Goal: Information Seeking & Learning: Learn about a topic

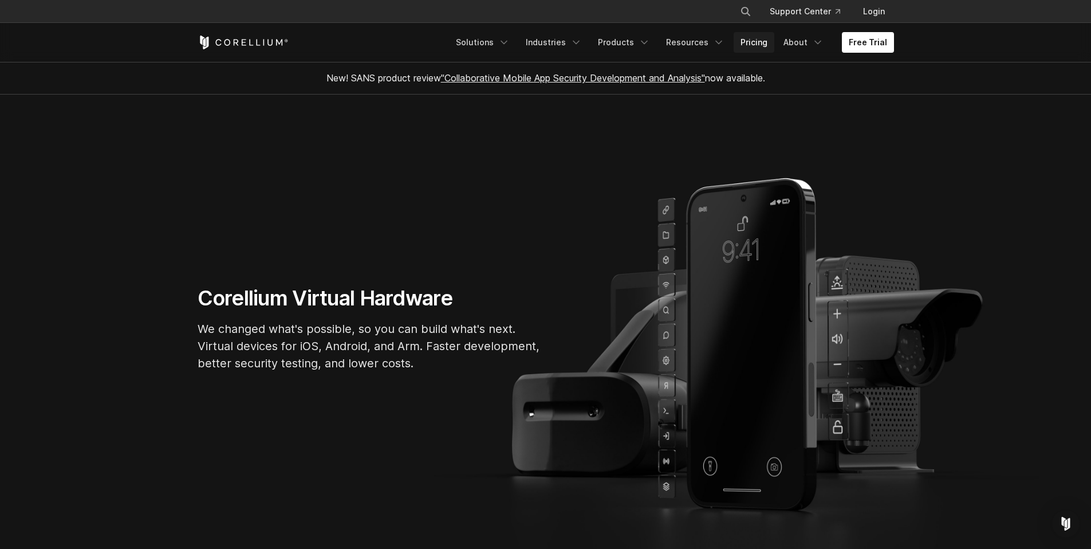
click at [761, 41] on link "Pricing" at bounding box center [754, 42] width 41 height 21
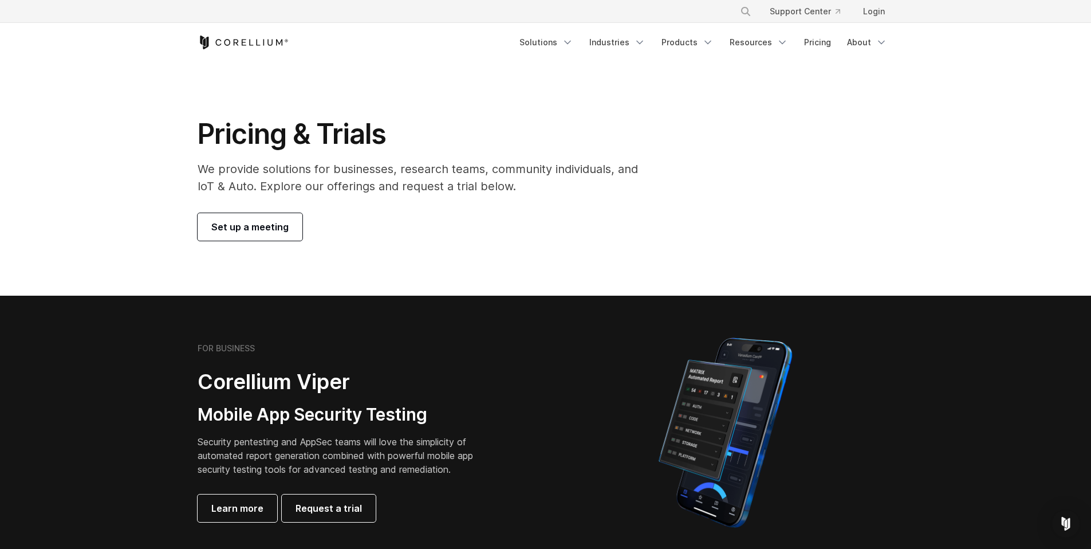
click at [423, 261] on section "Pricing & Trials We provide solutions for businesses, research teams, community…" at bounding box center [545, 179] width 1091 height 234
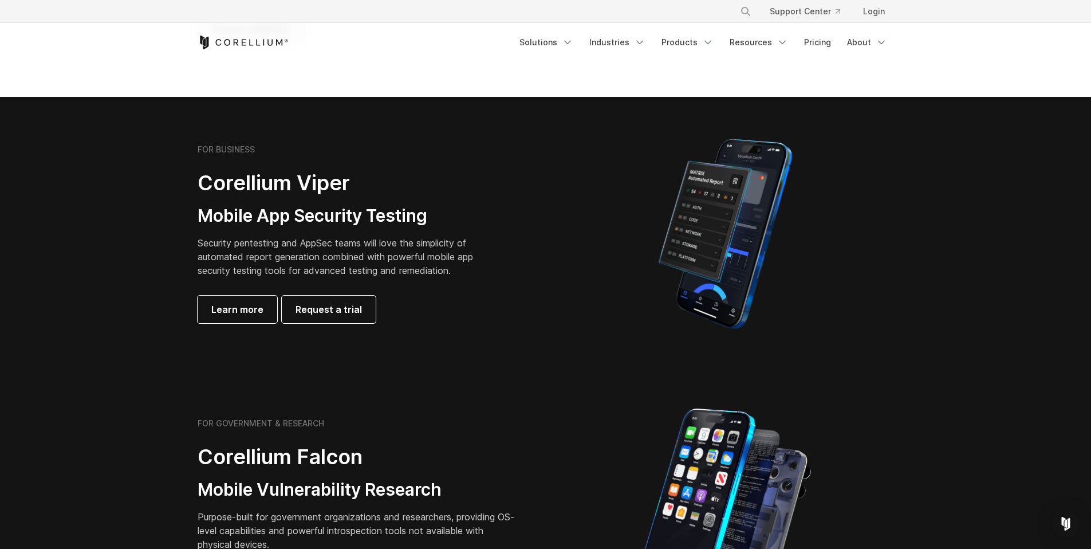
scroll to position [191, 0]
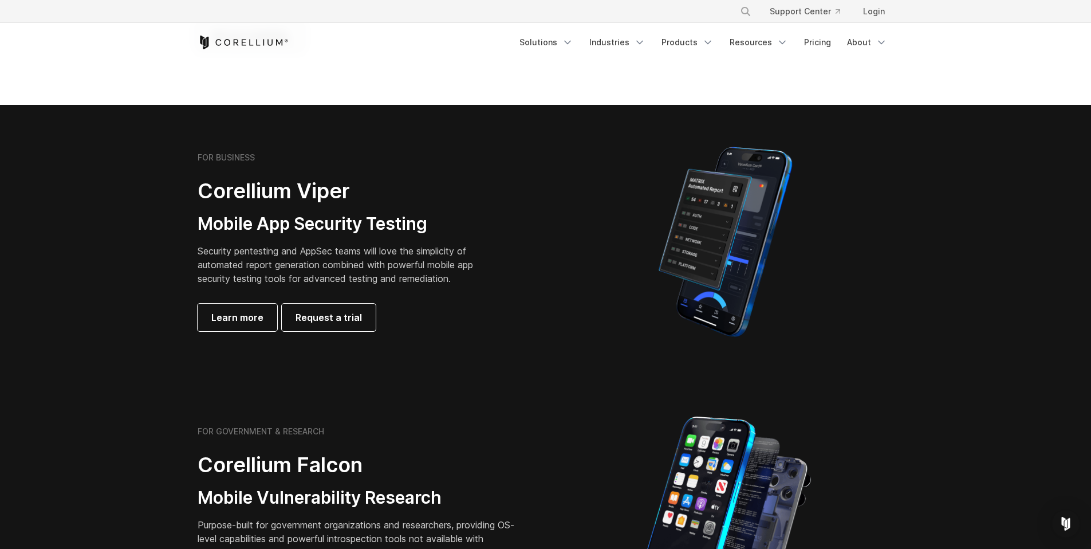
click at [438, 362] on section "FOR BUSINESS Corellium Viper Mobile App Security Testing Security pentesting an…" at bounding box center [545, 242] width 1091 height 274
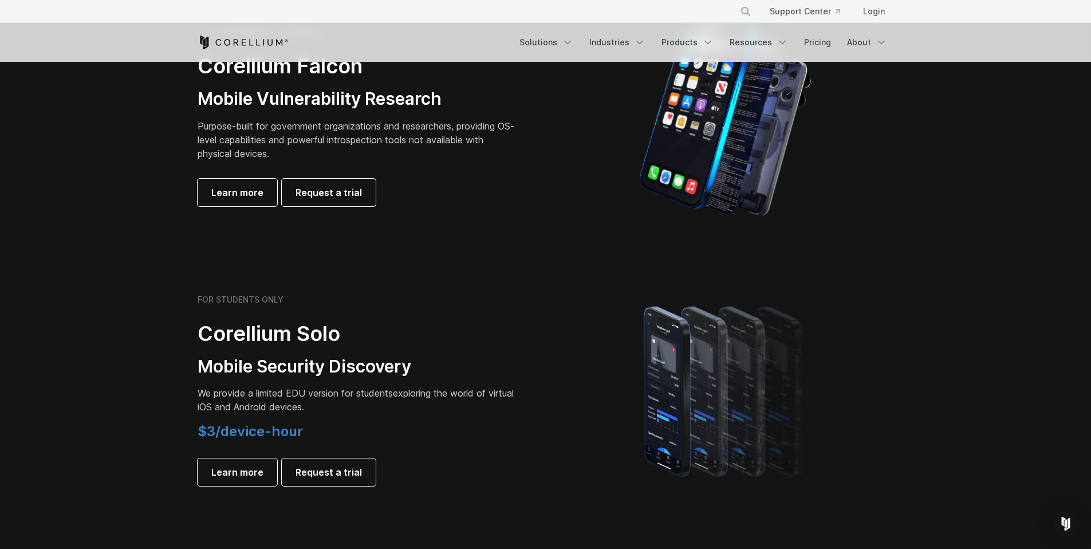
scroll to position [647, 0]
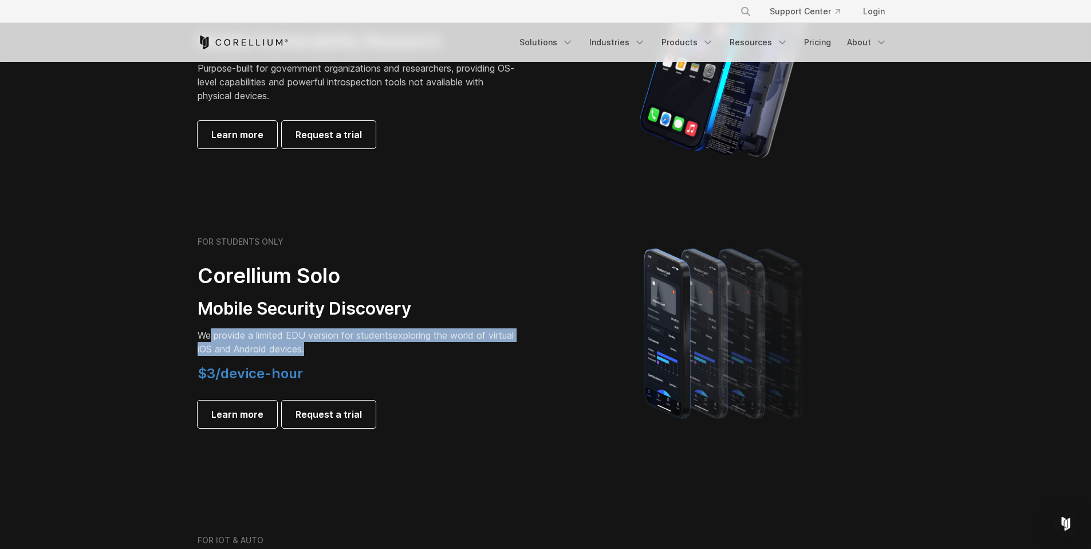
drag, startPoint x: 352, startPoint y: 345, endPoint x: 210, endPoint y: 337, distance: 142.9
click at [210, 337] on p "We provide a limited EDU version for students exploring the world of virtual iO…" at bounding box center [358, 341] width 321 height 27
click at [210, 337] on span "We provide a limited EDU version for students" at bounding box center [295, 334] width 195 height 11
drag, startPoint x: 199, startPoint y: 334, endPoint x: 372, endPoint y: 349, distance: 174.2
click at [371, 348] on div "FOR STUDENTS ONLY Corellium Solo Mobile Security Discovery We provide a limited…" at bounding box center [366, 332] width 360 height 191
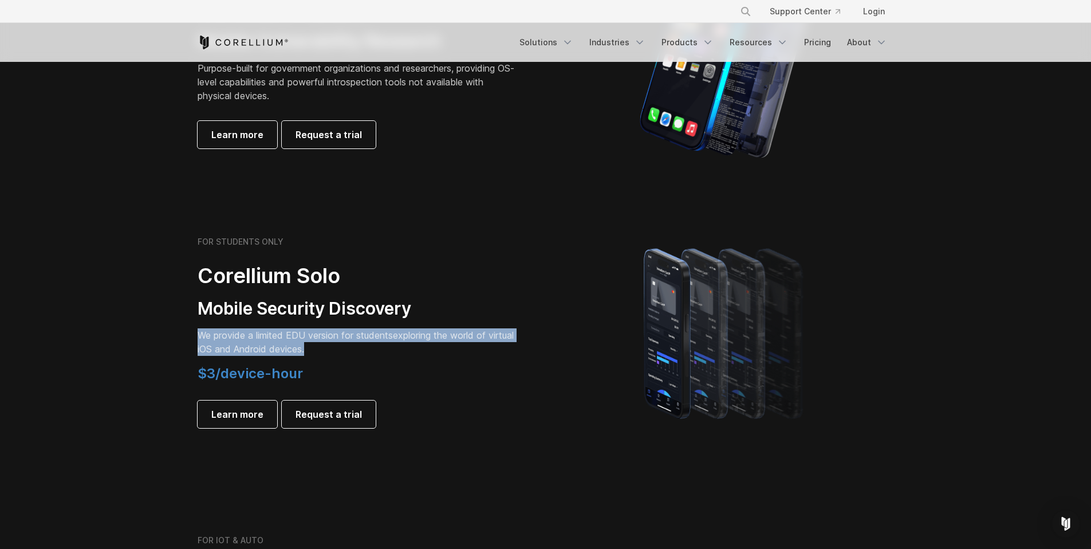
click at [372, 349] on p "We provide a limited EDU version for students exploring the world of virtual iO…" at bounding box center [358, 341] width 321 height 27
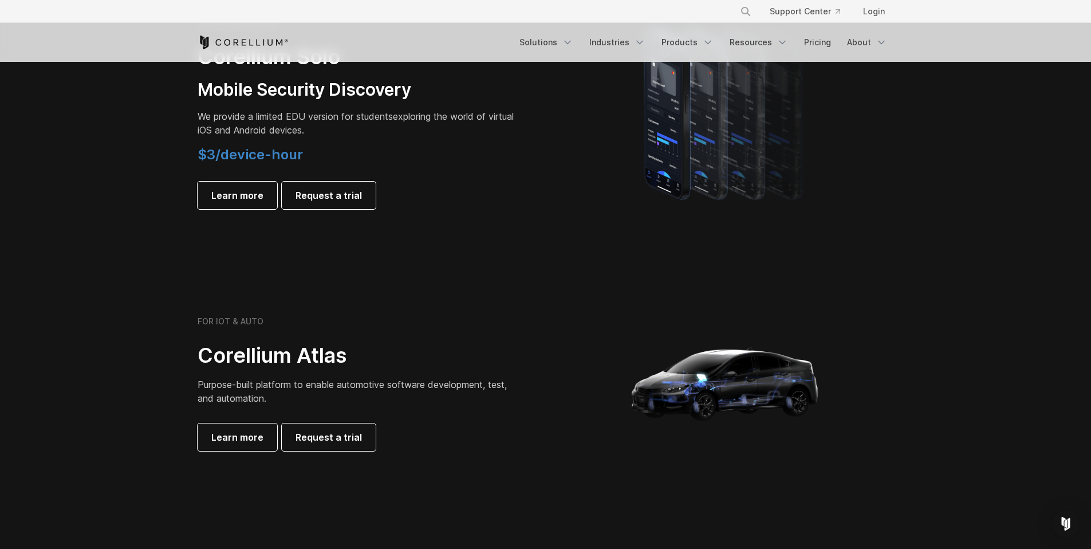
scroll to position [1089, 0]
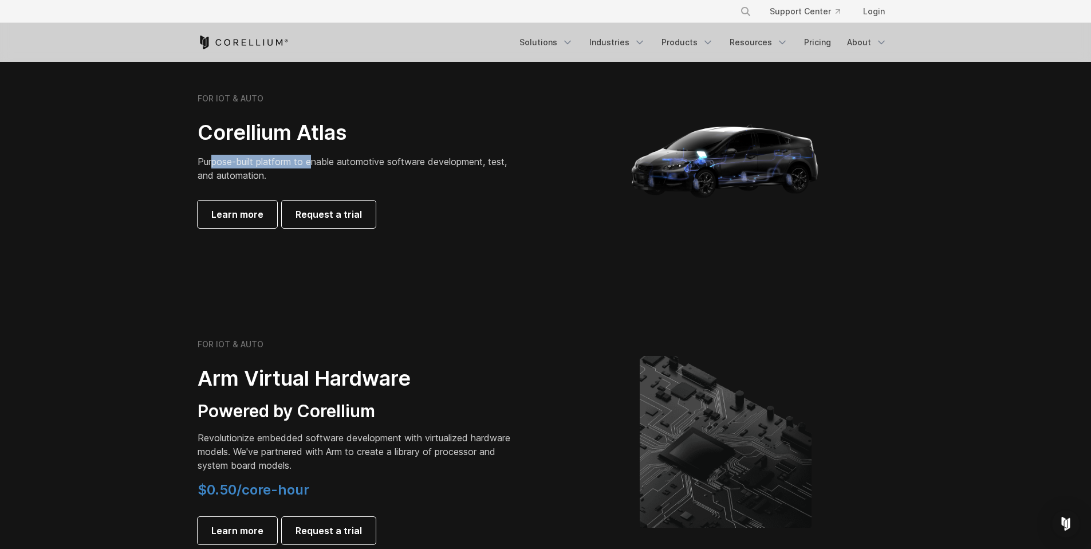
drag, startPoint x: 274, startPoint y: 162, endPoint x: 316, endPoint y: 167, distance: 42.1
click at [316, 167] on span "Purpose-built platform to enable automotive software development, test, and aut…" at bounding box center [352, 168] width 309 height 25
drag, startPoint x: 328, startPoint y: 172, endPoint x: 184, endPoint y: 158, distance: 145.1
click at [184, 158] on section "FOR IOT & AUTO Corellium Atlas Purpose-built platform to enable automotive soft…" at bounding box center [545, 164] width 1091 height 275
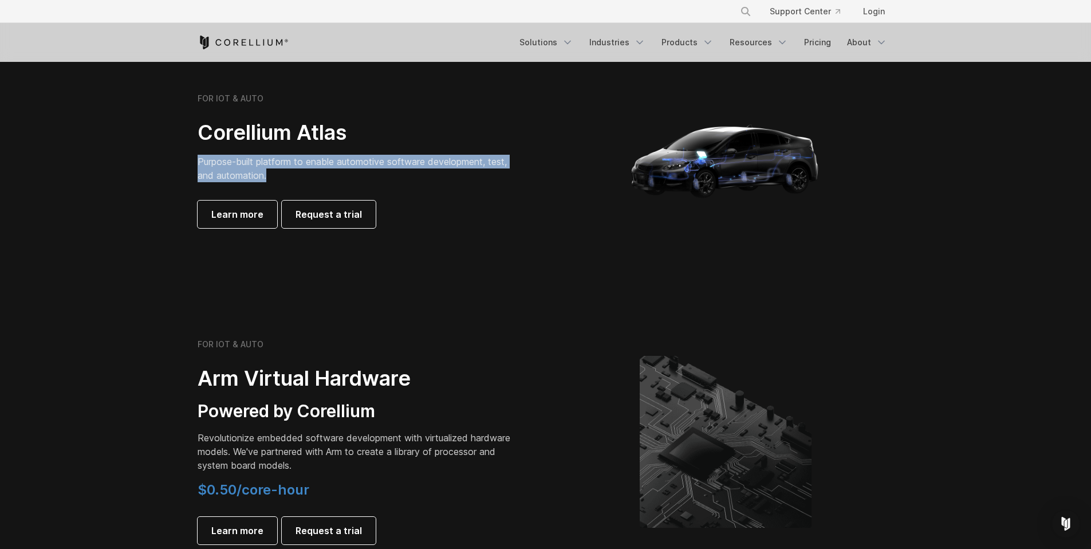
click at [184, 158] on section "FOR IOT & AUTO Corellium Atlas Purpose-built platform to enable automotive soft…" at bounding box center [545, 164] width 1091 height 275
drag, startPoint x: 184, startPoint y: 158, endPoint x: 291, endPoint y: 178, distance: 109.1
click at [290, 178] on section "FOR IOT & AUTO Corellium Atlas Purpose-built platform to enable automotive soft…" at bounding box center [545, 164] width 1091 height 275
click at [291, 178] on p "Purpose-built platform to enable automotive software development, test, and aut…" at bounding box center [358, 168] width 321 height 27
click at [500, 319] on section "FOR IOT & AUTO Arm Virtual Hardware Powered by Corellium Revolutionize embedded…" at bounding box center [545, 450] width 1091 height 297
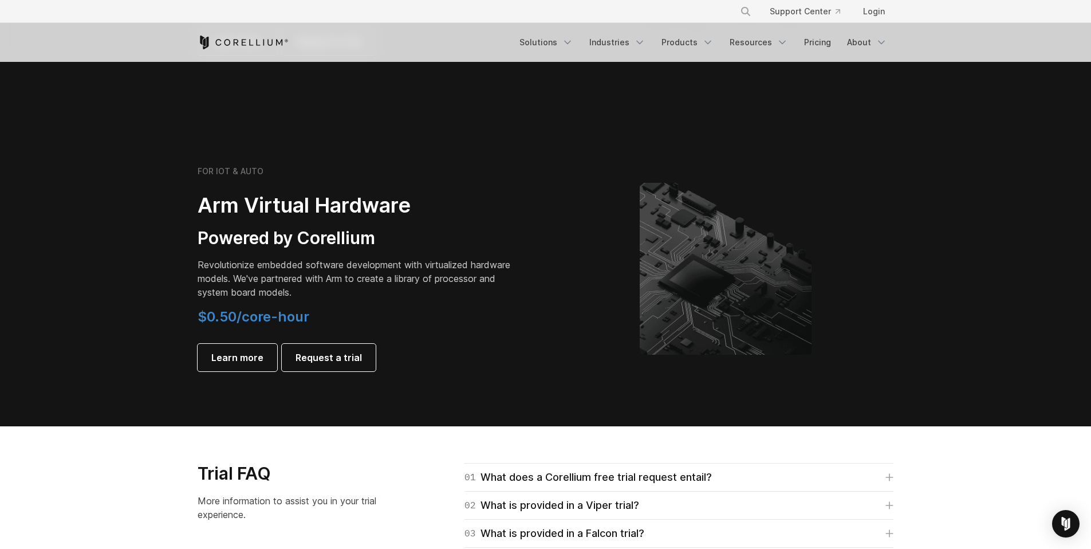
scroll to position [1268, 0]
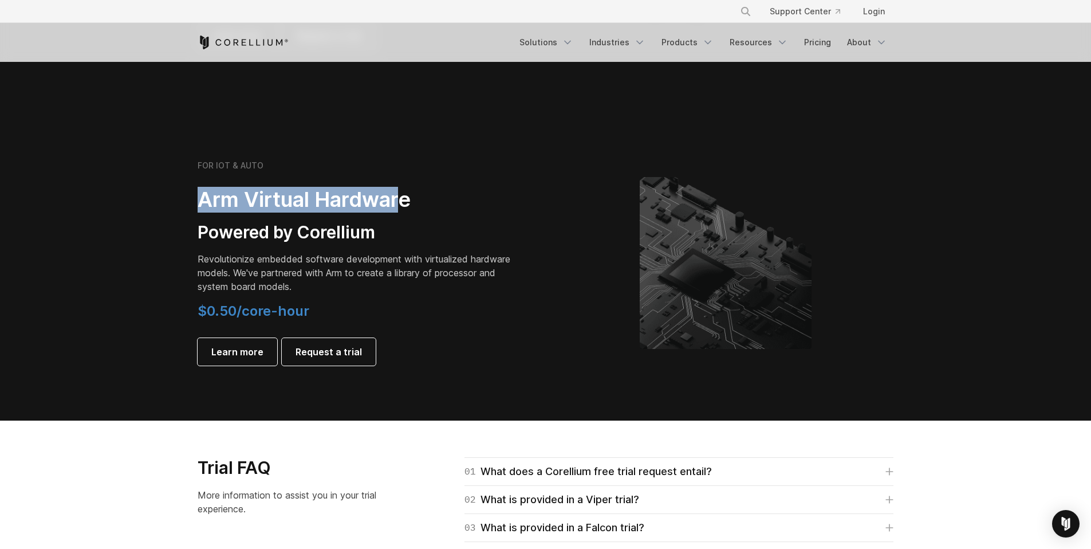
drag, startPoint x: 442, startPoint y: 210, endPoint x: 479, endPoint y: 211, distance: 37.3
click at [480, 211] on div "FOR IOT & AUTO Arm Virtual Hardware Powered by Corellium Revolutionize embedded…" at bounding box center [366, 262] width 360 height 205
click at [479, 211] on h2 "Arm Virtual Hardware" at bounding box center [358, 200] width 321 height 26
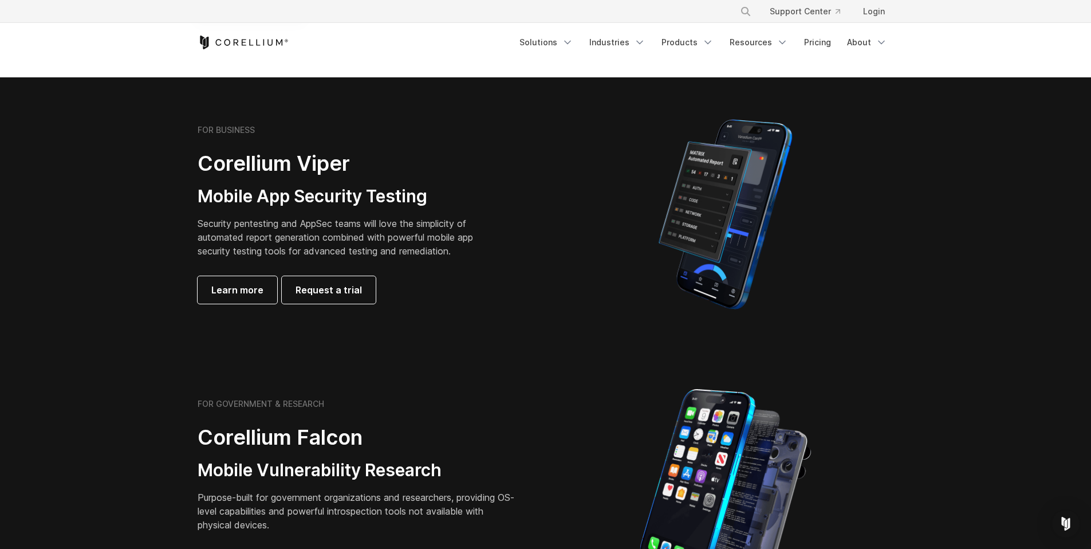
scroll to position [218, 0]
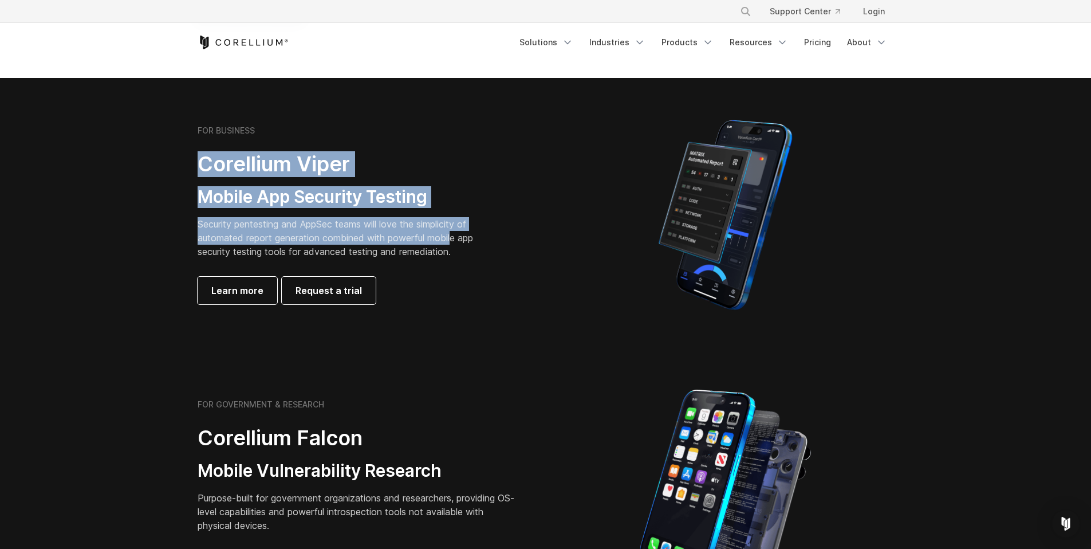
drag, startPoint x: 203, startPoint y: 159, endPoint x: 455, endPoint y: 243, distance: 265.6
click at [455, 243] on div "FOR BUSINESS Corellium Viper Mobile App Security Testing Security pentesting an…" at bounding box center [358, 214] width 321 height 179
click at [455, 243] on p "Security pentesting and AppSec teams will love the simplicity of automated repo…" at bounding box center [344, 237] width 293 height 41
drag, startPoint x: 457, startPoint y: 249, endPoint x: 190, endPoint y: 166, distance: 279.8
click at [190, 166] on div "FOR BUSINESS Corellium Viper Mobile App Security Testing Security pentesting an…" at bounding box center [366, 214] width 360 height 179
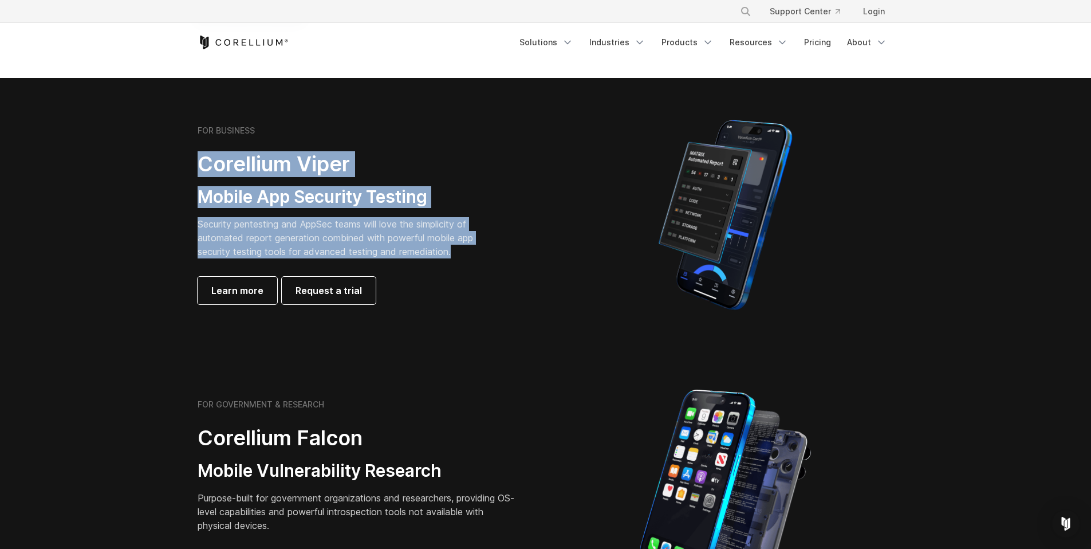
click at [190, 166] on div "FOR BUSINESS Corellium Viper Mobile App Security Testing Security pentesting an…" at bounding box center [366, 214] width 360 height 179
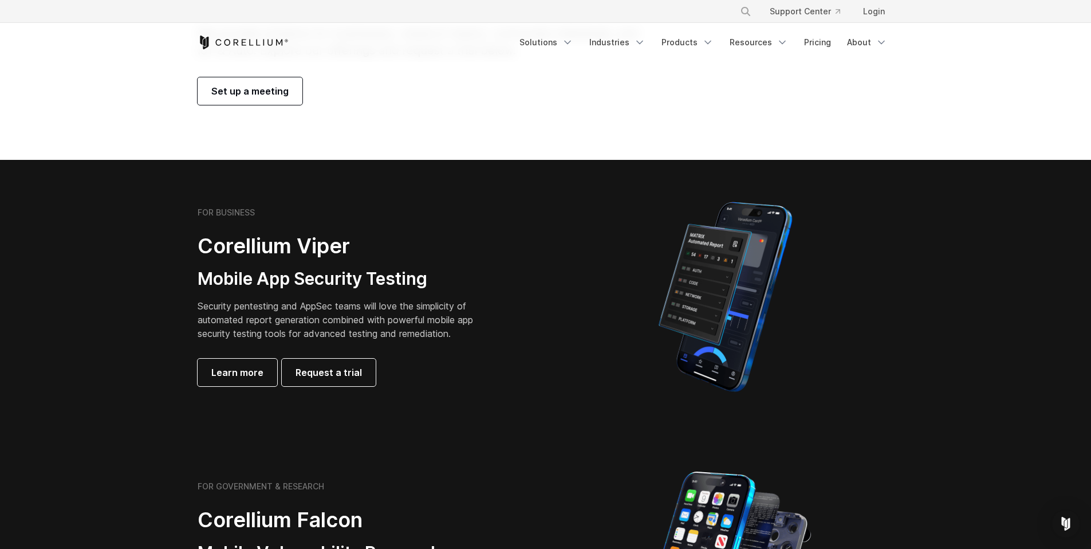
scroll to position [0, 0]
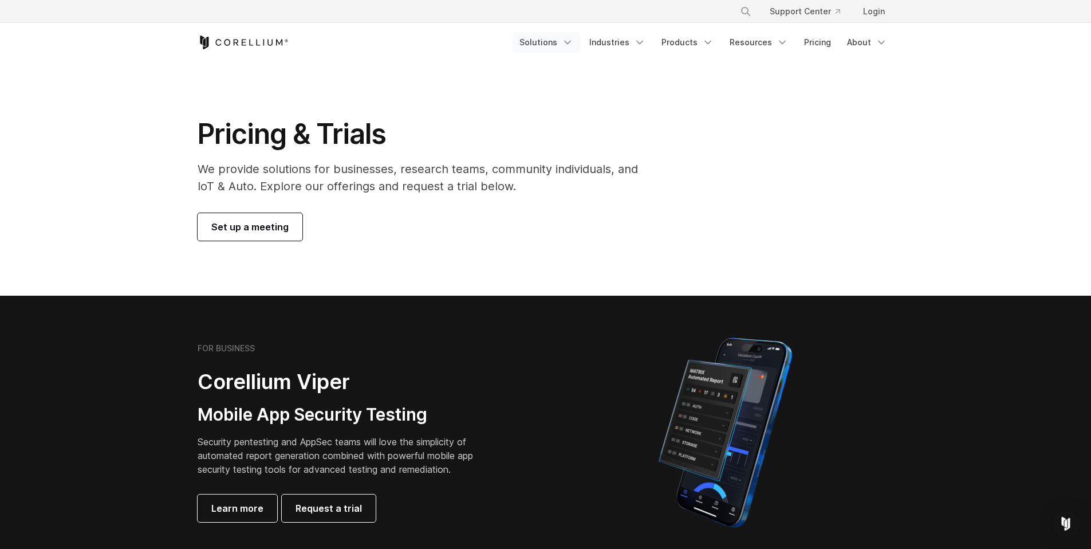
click at [545, 44] on link "Solutions" at bounding box center [547, 42] width 68 height 21
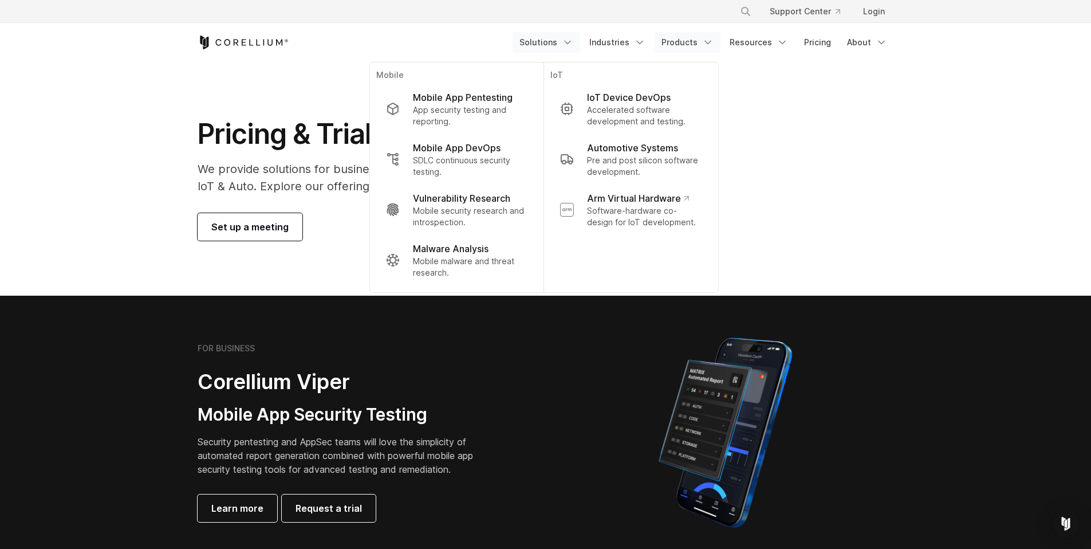
click at [706, 42] on icon "Navigation Menu" at bounding box center [707, 42] width 11 height 11
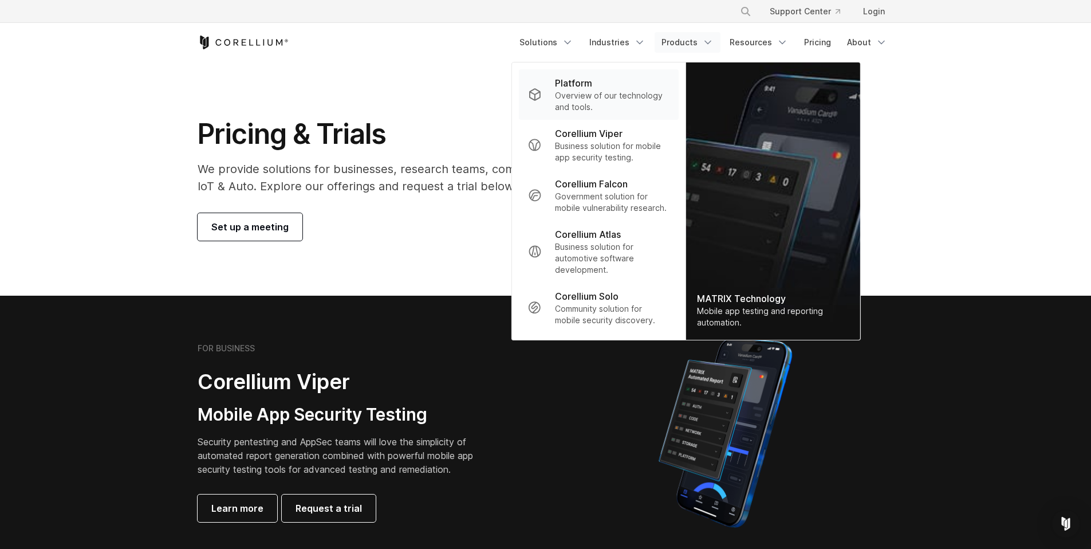
click at [588, 75] on link "Platform Overview of our technology and tools." at bounding box center [598, 94] width 160 height 50
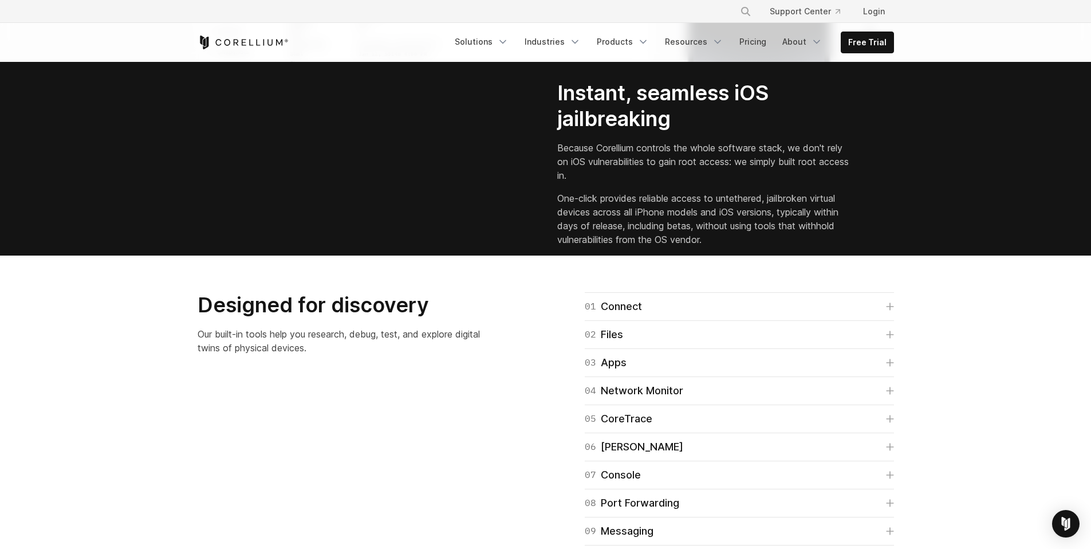
scroll to position [1492, 0]
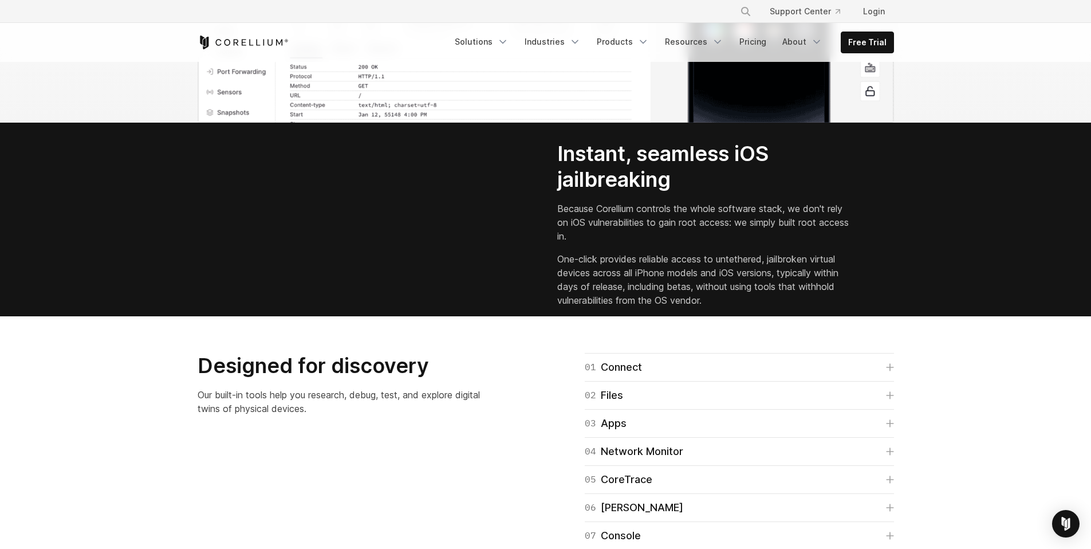
click at [566, 192] on h2 "Instant, seamless iOS jailbreaking" at bounding box center [703, 167] width 293 height 52
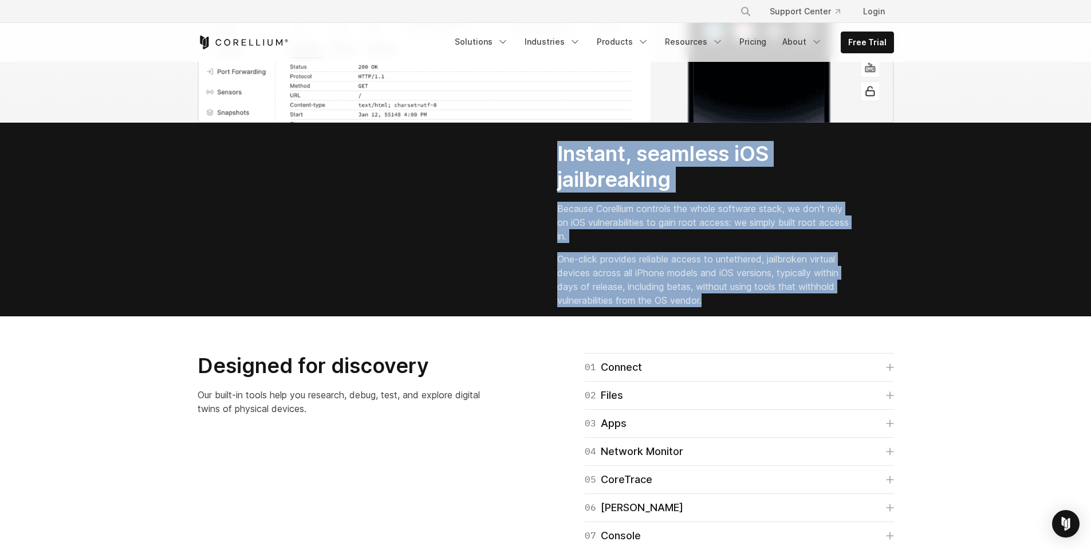
drag, startPoint x: 566, startPoint y: 277, endPoint x: 732, endPoint y: 418, distance: 218.2
click at [732, 307] on div "Instant, seamless iOS jailbreaking Because Corellium controls the whole softwar…" at bounding box center [717, 224] width 321 height 166
click at [732, 307] on p "One-click provides reliable access to untethered, jailbroken virtual devices ac…" at bounding box center [703, 279] width 293 height 55
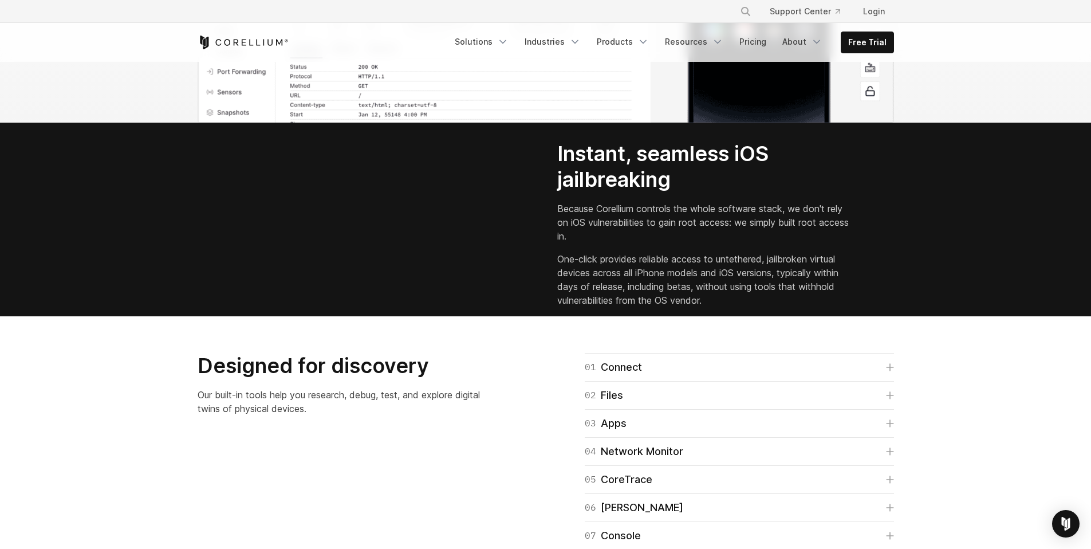
scroll to position [1844, 0]
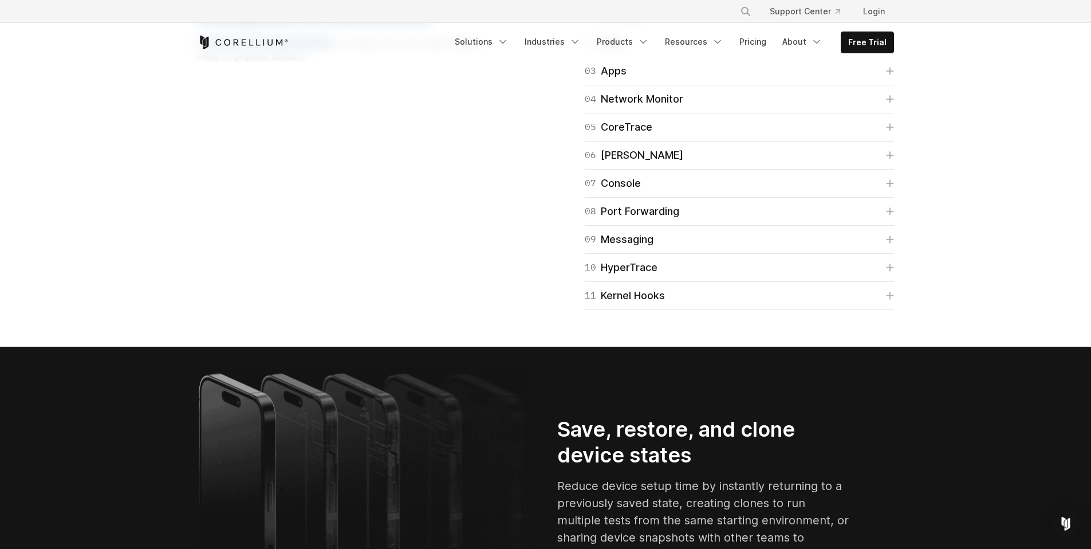
drag, startPoint x: 202, startPoint y: 270, endPoint x: 364, endPoint y: 319, distance: 168.7
click at [364, 63] on div "Designed for discovery Our built-in tools help you research, debug, test, and e…" at bounding box center [358, 32] width 321 height 62
click at [364, 63] on p "Our built-in tools help you research, debug, test, and explore digital twins of…" at bounding box center [344, 49] width 293 height 27
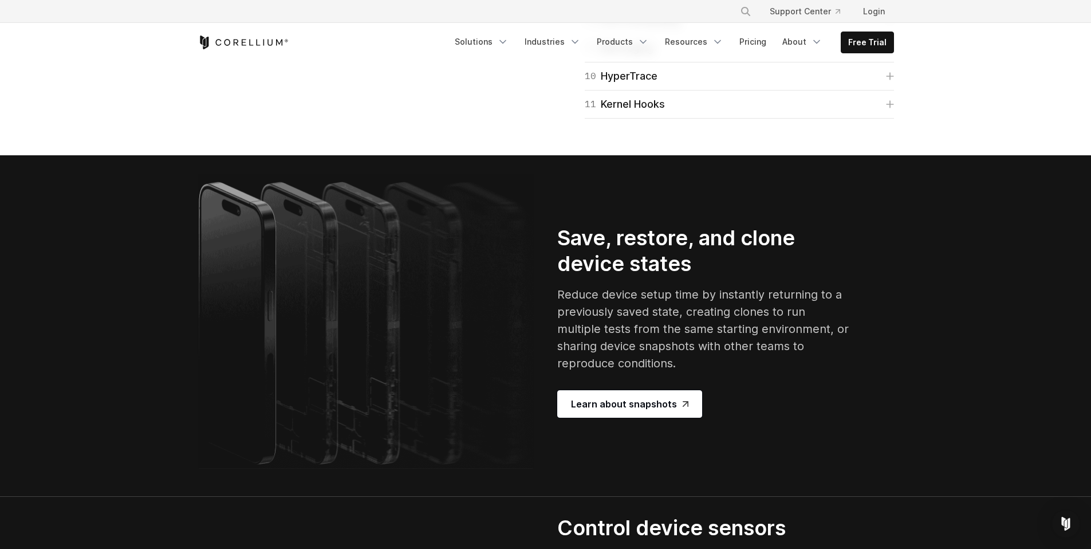
scroll to position [2037, 0]
